Goal: Navigation & Orientation: Find specific page/section

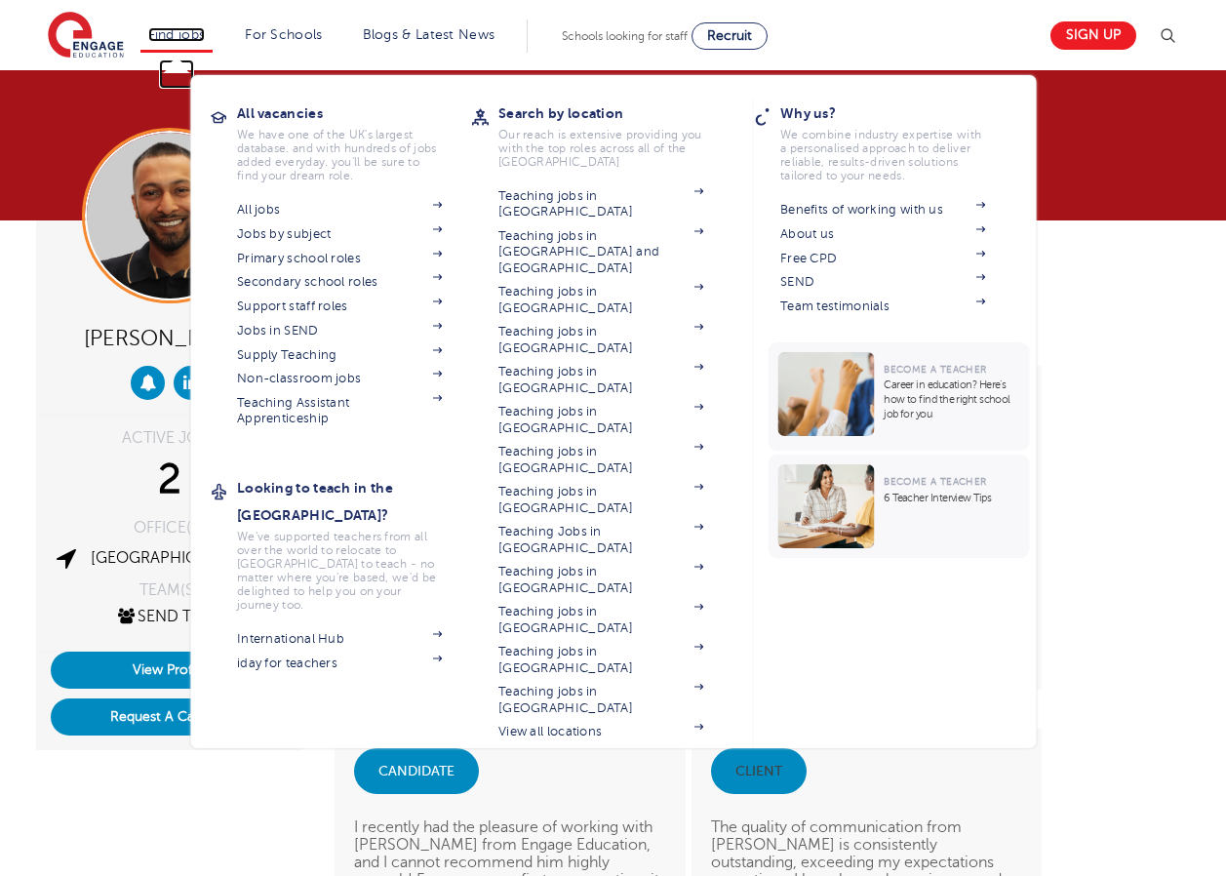
click at [190, 38] on link "Find jobs" at bounding box center [177, 34] width 58 height 15
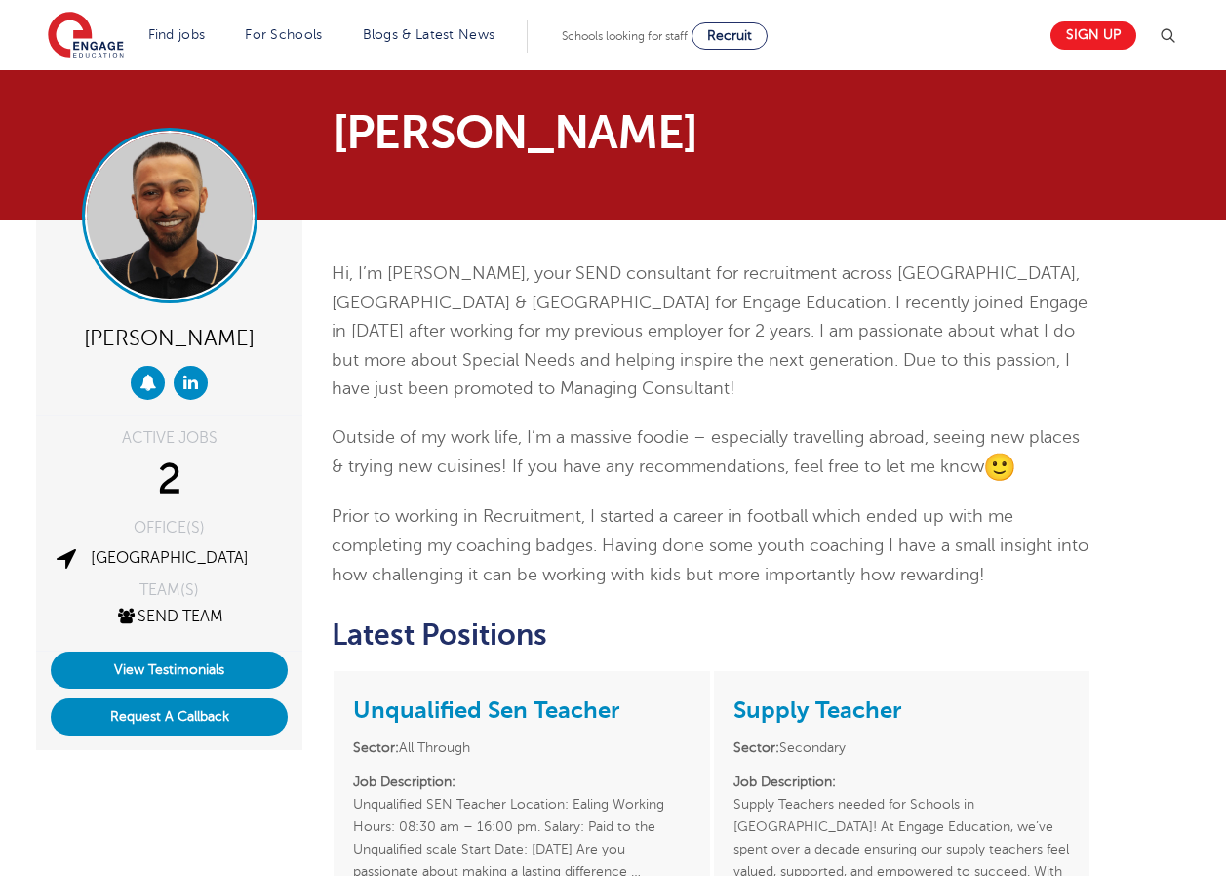
click at [186, 191] on img at bounding box center [170, 216] width 166 height 166
click at [88, 30] on img at bounding box center [86, 36] width 76 height 49
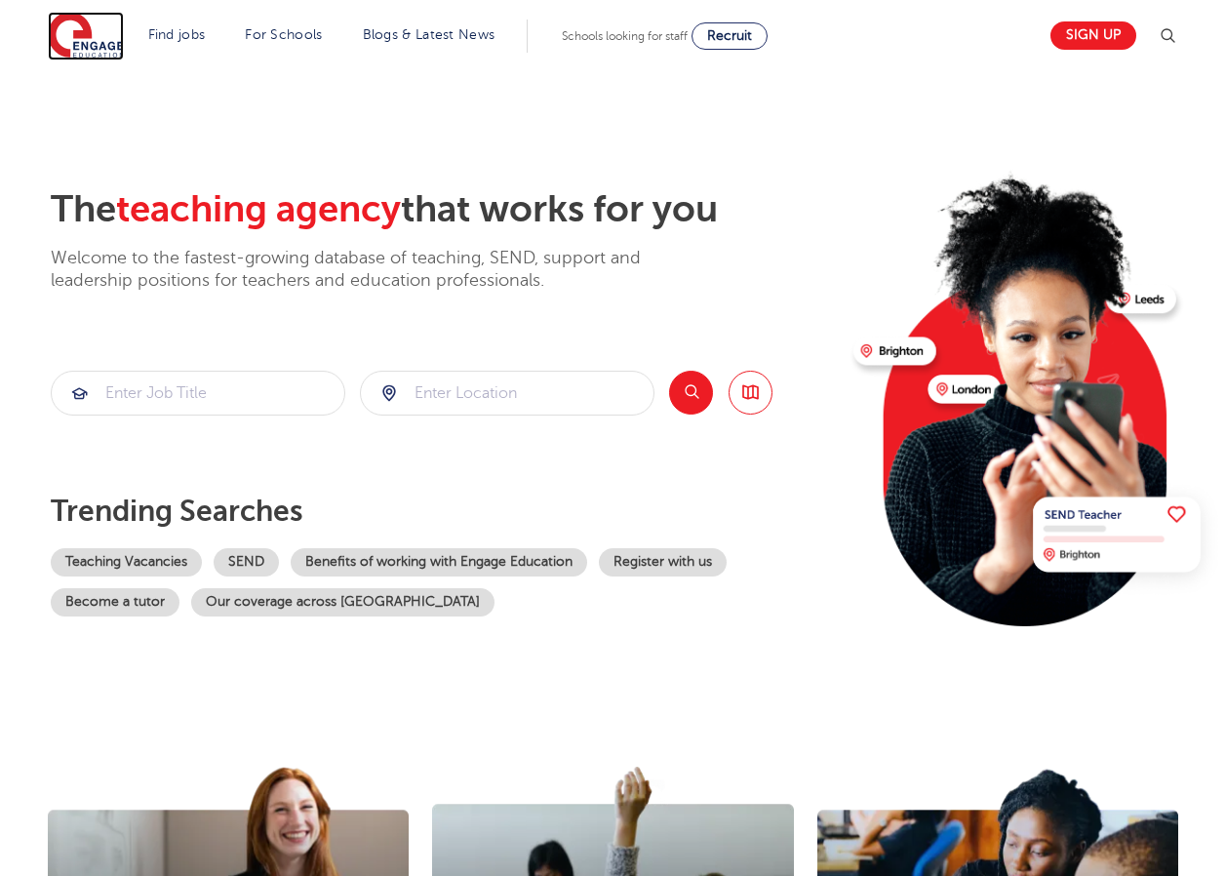
click at [108, 39] on img at bounding box center [86, 36] width 76 height 49
